Goal: Navigation & Orientation: Find specific page/section

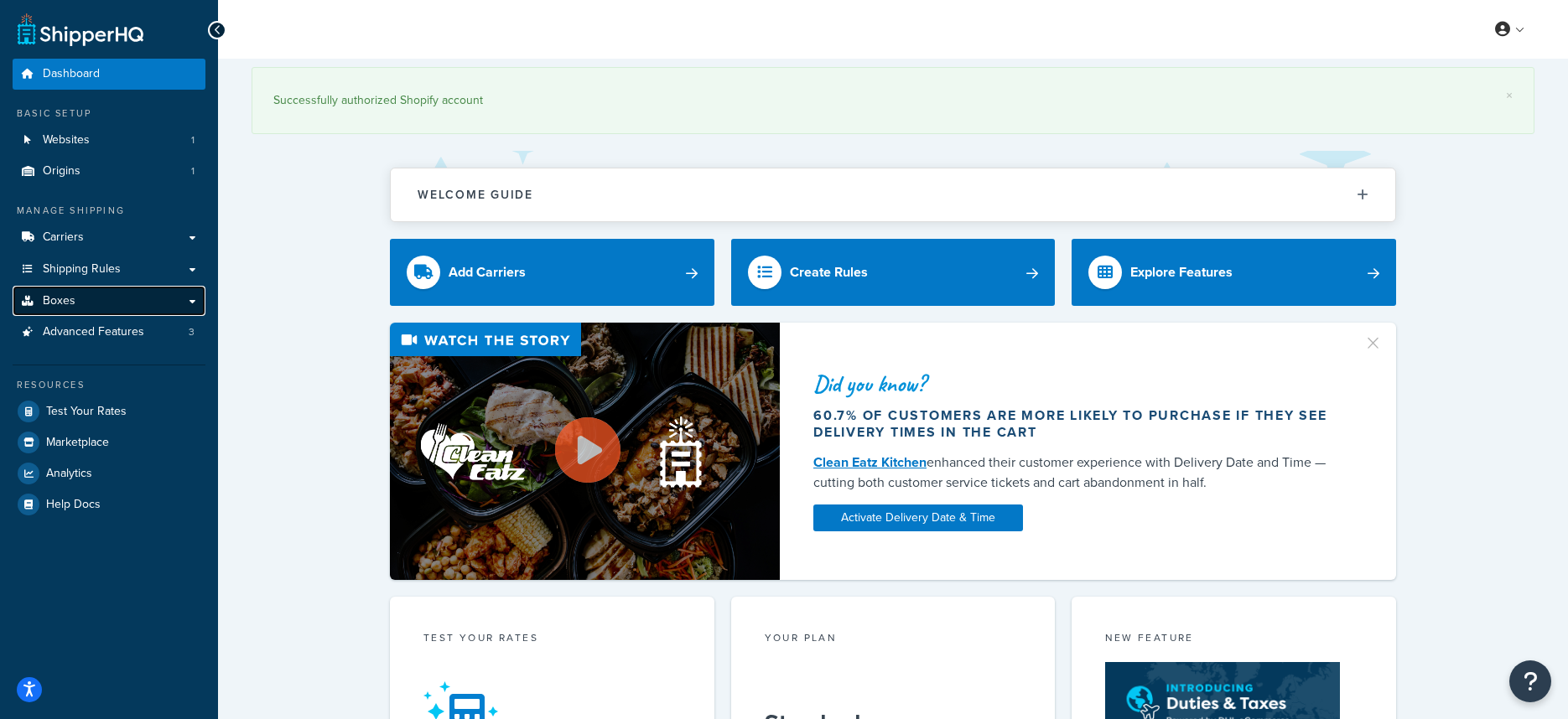
click at [71, 301] on span "Boxes" at bounding box center [59, 301] width 33 height 14
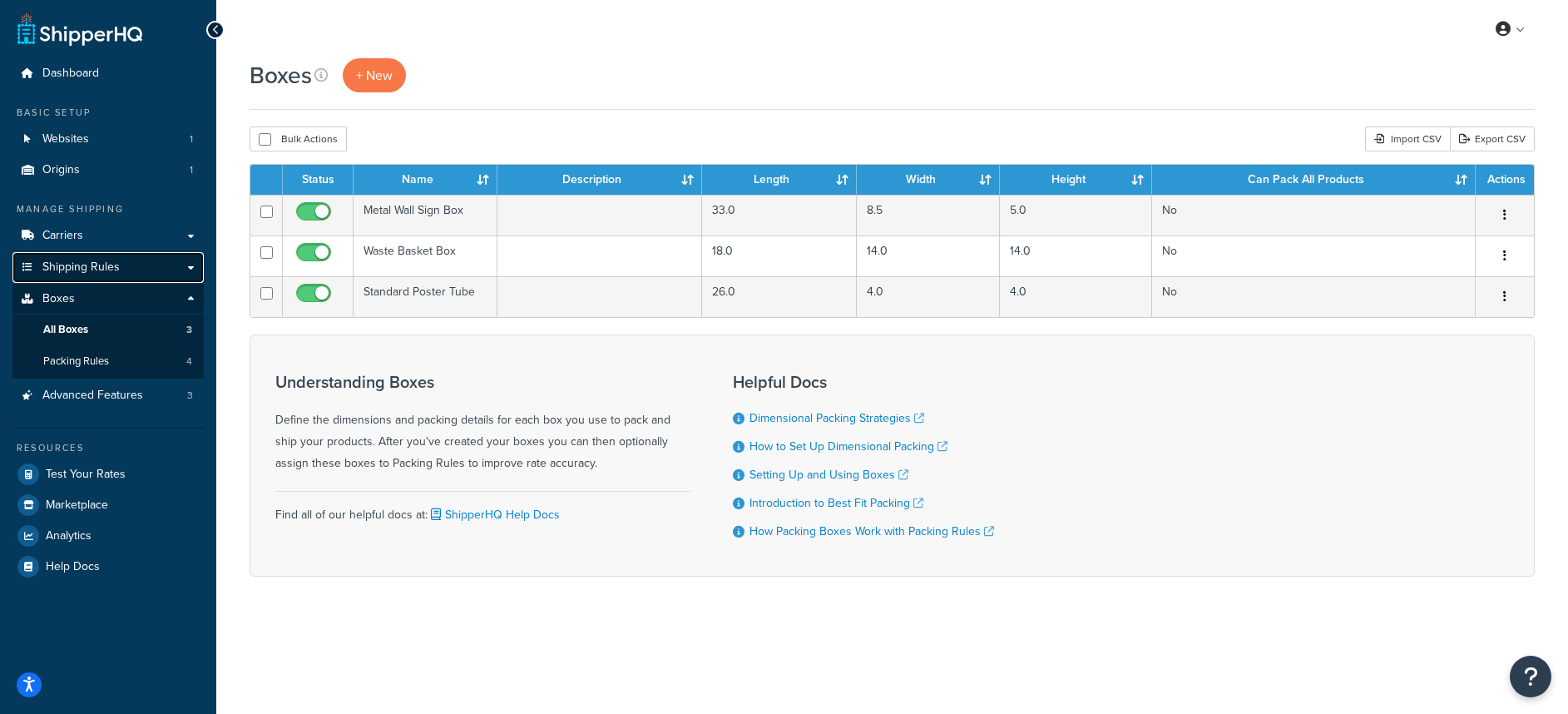
click at [56, 267] on span "Shipping Rules" at bounding box center [82, 267] width 78 height 14
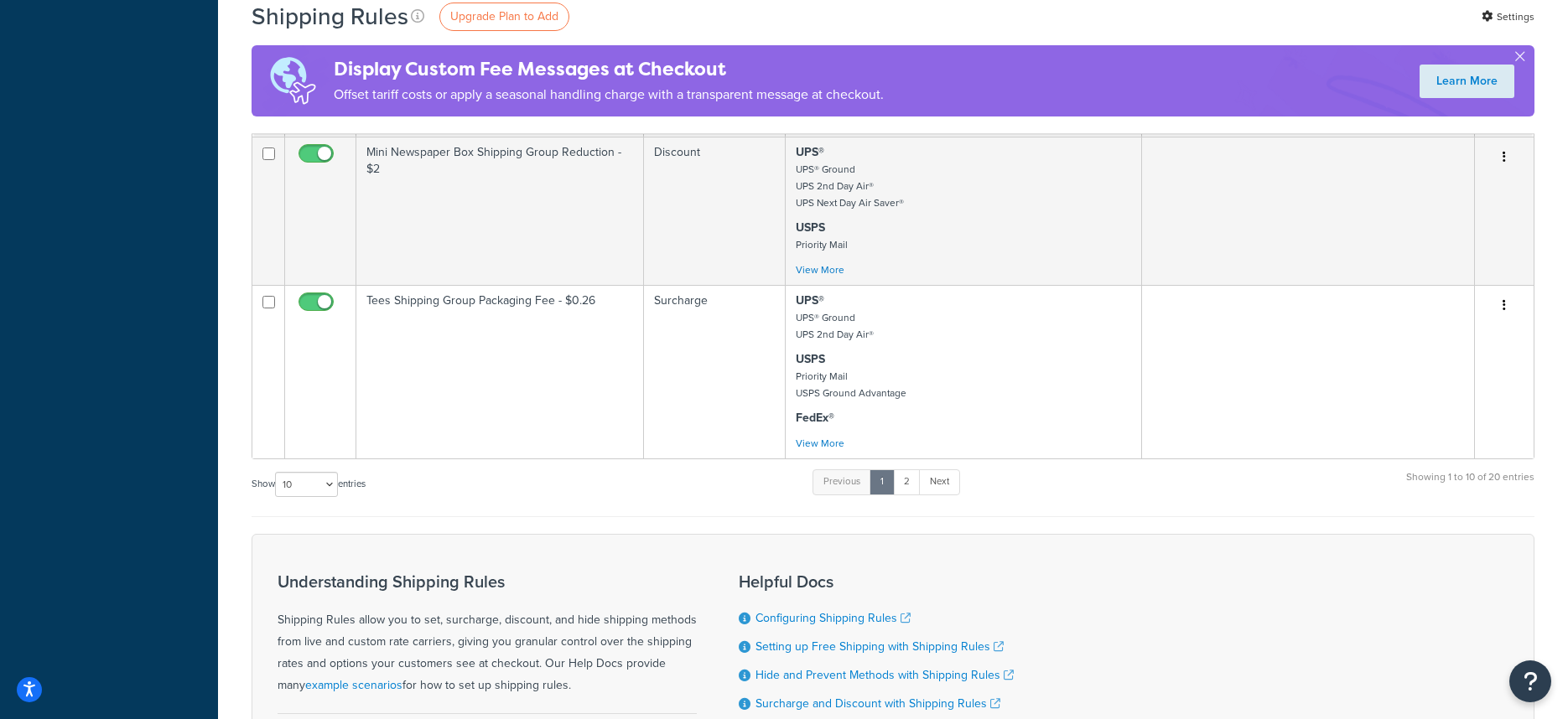
scroll to position [1436, 0]
